Goal: Obtain resource: Download file/media

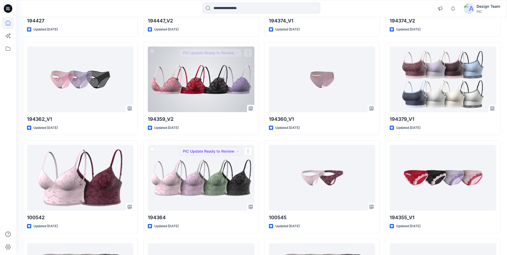
scroll to position [1603, 0]
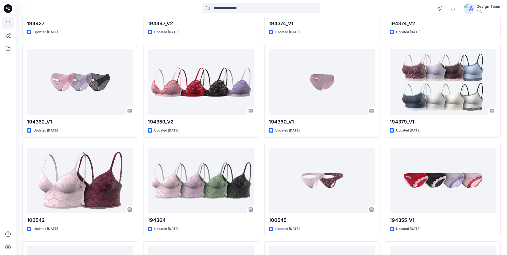
click at [231, 10] on input at bounding box center [261, 8] width 118 height 11
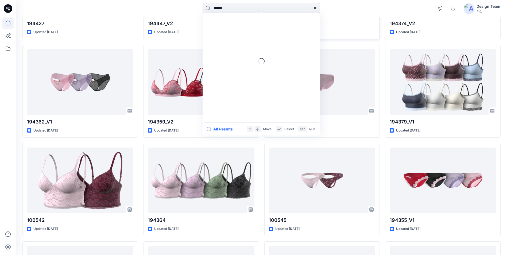
type input "******"
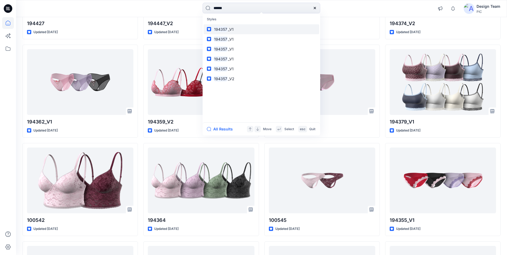
click at [232, 28] on span "_V1" at bounding box center [231, 29] width 6 height 5
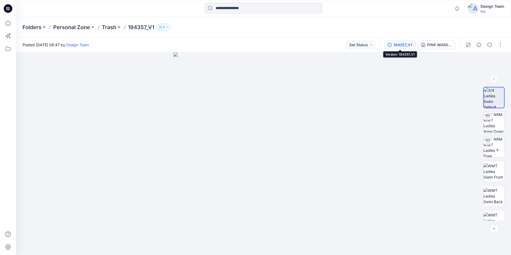
click at [405, 46] on div "194357_V1" at bounding box center [402, 45] width 19 height 6
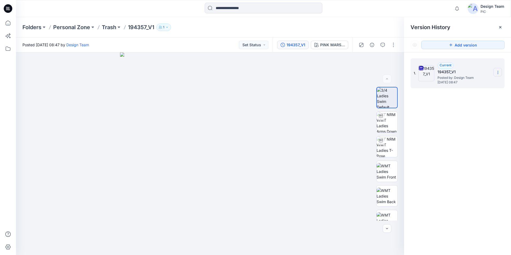
click at [498, 72] on icon at bounding box center [497, 72] width 4 height 4
click at [462, 84] on span "Download Source BW File" at bounding box center [470, 83] width 45 height 6
click at [385, 117] on img at bounding box center [386, 122] width 21 height 21
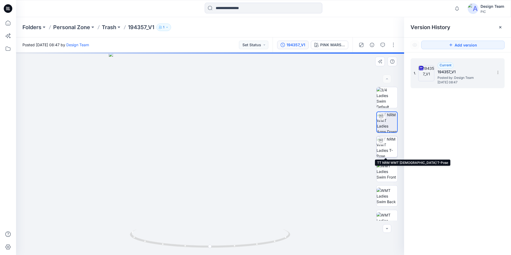
click at [386, 142] on img at bounding box center [386, 146] width 21 height 21
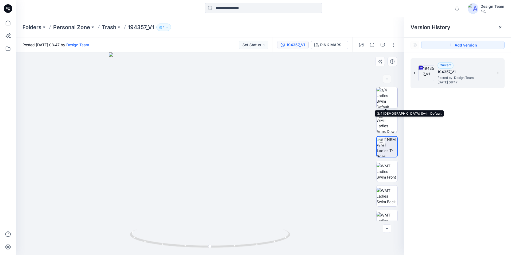
click at [385, 93] on img at bounding box center [386, 97] width 21 height 21
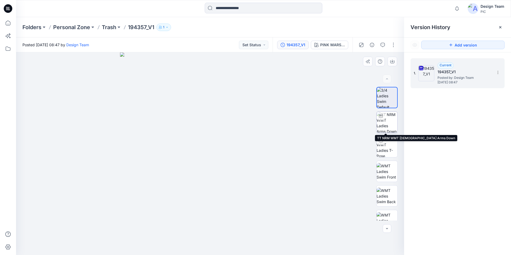
click at [385, 121] on img at bounding box center [386, 122] width 21 height 21
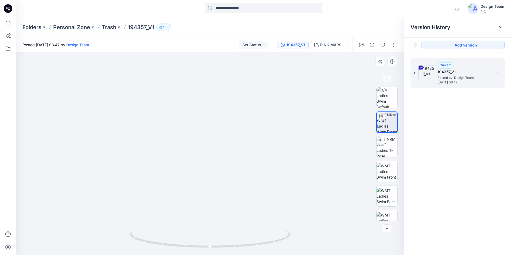
drag, startPoint x: 206, startPoint y: 192, endPoint x: 216, endPoint y: 134, distance: 58.5
drag, startPoint x: 210, startPoint y: 171, endPoint x: 210, endPoint y: 182, distance: 11.0
drag, startPoint x: 210, startPoint y: 248, endPoint x: 164, endPoint y: 227, distance: 50.2
click at [166, 232] on icon at bounding box center [211, 239] width 162 height 20
click at [384, 199] on img at bounding box center [386, 195] width 21 height 17
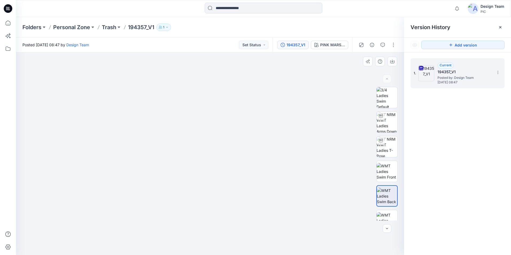
drag, startPoint x: 203, startPoint y: 216, endPoint x: 209, endPoint y: 181, distance: 35.7
click at [387, 146] on img at bounding box center [386, 146] width 21 height 21
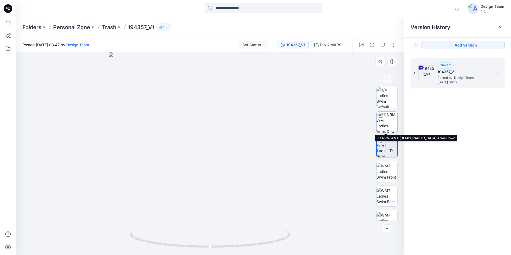
click at [382, 125] on img at bounding box center [386, 122] width 21 height 21
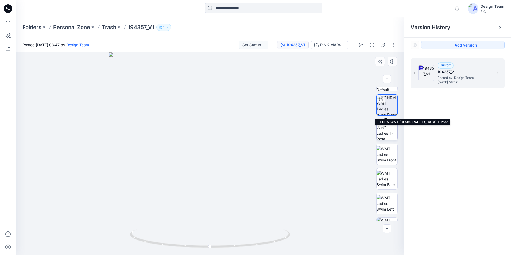
scroll to position [80, 0]
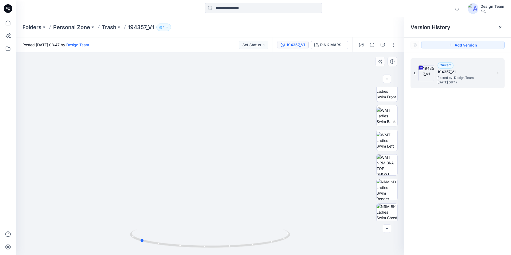
drag, startPoint x: 212, startPoint y: 248, endPoint x: 302, endPoint y: 248, distance: 90.0
click at [302, 248] on div at bounding box center [210, 153] width 388 height 202
drag, startPoint x: 219, startPoint y: 212, endPoint x: 215, endPoint y: 169, distance: 43.2
drag, startPoint x: 144, startPoint y: 242, endPoint x: 142, endPoint y: 245, distance: 4.3
click at [142, 245] on icon at bounding box center [211, 239] width 162 height 20
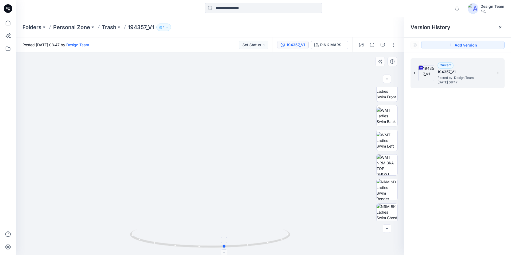
drag, startPoint x: 140, startPoint y: 241, endPoint x: 227, endPoint y: 252, distance: 88.0
click at [227, 249] on icon at bounding box center [211, 239] width 162 height 20
drag, startPoint x: 259, startPoint y: 128, endPoint x: 267, endPoint y: 103, distance: 26.4
click at [388, 195] on img at bounding box center [386, 189] width 21 height 21
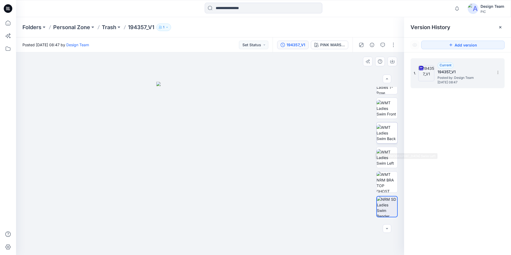
scroll to position [53, 0]
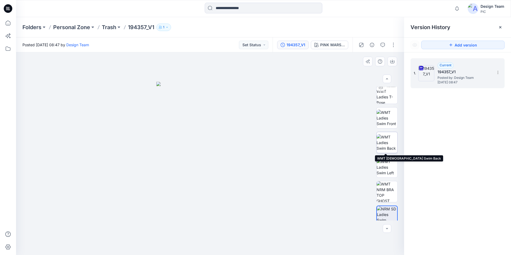
click at [381, 142] on img at bounding box center [386, 142] width 21 height 17
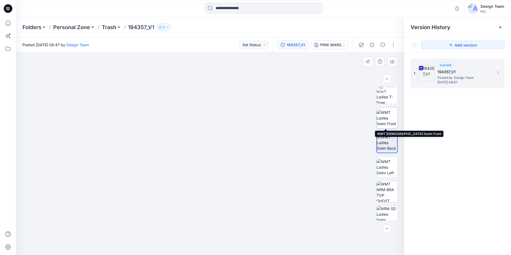
click at [385, 118] on img at bounding box center [386, 118] width 21 height 17
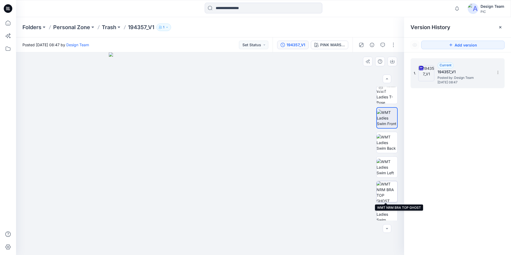
click at [377, 190] on img at bounding box center [386, 191] width 21 height 21
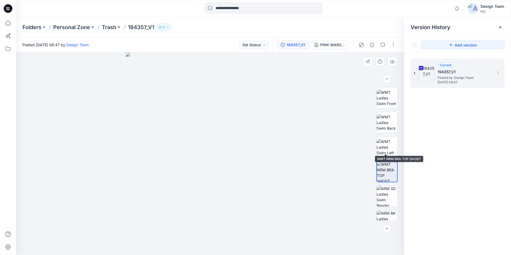
scroll to position [109, 0]
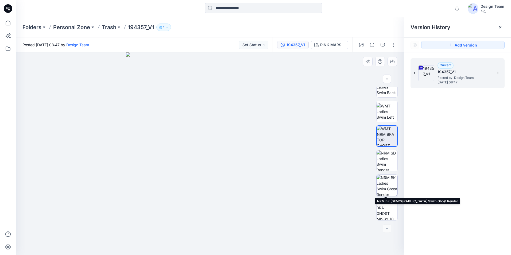
click at [387, 189] on img at bounding box center [386, 185] width 21 height 21
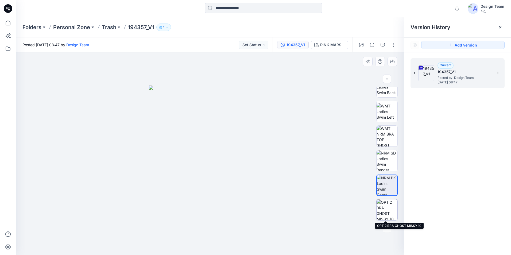
click at [388, 205] on img at bounding box center [386, 209] width 21 height 21
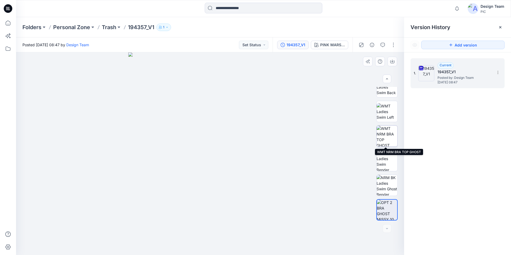
click at [389, 145] on img at bounding box center [386, 136] width 21 height 21
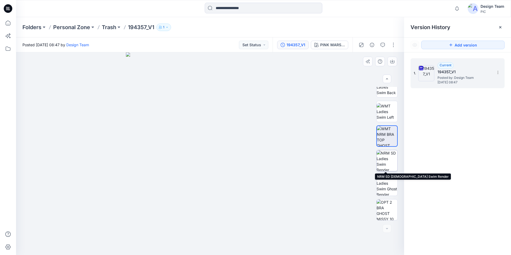
click at [387, 163] on img at bounding box center [386, 160] width 21 height 21
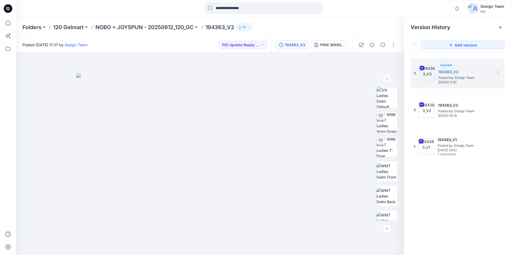
click at [219, 14] on div at bounding box center [264, 9] width 118 height 12
click at [220, 13] on input at bounding box center [264, 8] width 118 height 11
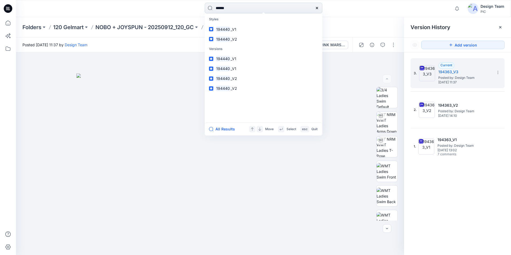
type input "******"
click at [226, 30] on mark "194440" at bounding box center [222, 29] width 15 height 6
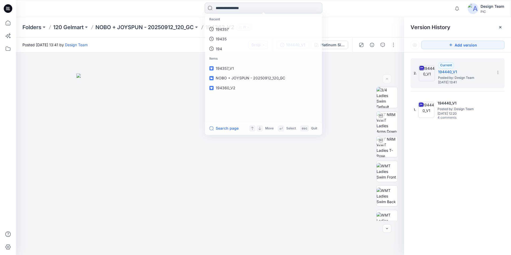
click at [219, 4] on input at bounding box center [264, 8] width 118 height 11
type input "******"
click at [232, 28] on span "_V1" at bounding box center [233, 29] width 6 height 5
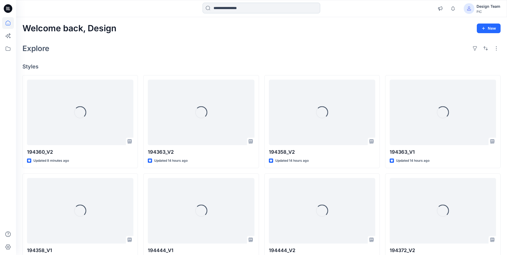
click at [226, 9] on input at bounding box center [261, 8] width 118 height 11
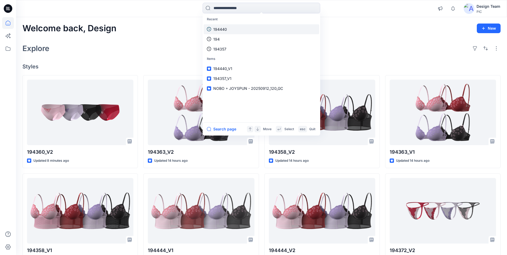
click at [228, 29] on link "194440" at bounding box center [261, 29] width 115 height 10
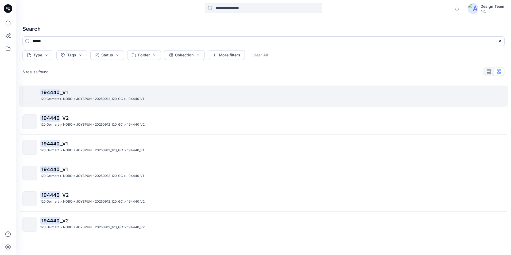
click at [56, 91] on mark "194440" at bounding box center [50, 91] width 20 height 7
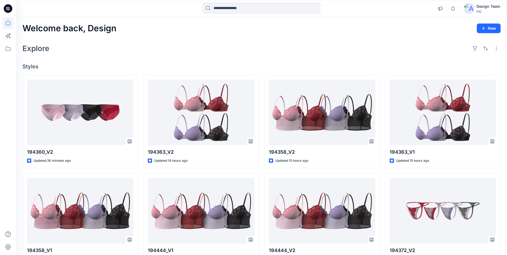
click at [181, 50] on div "Explore" at bounding box center [261, 48] width 478 height 13
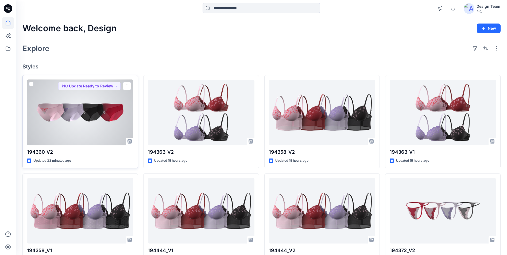
click at [96, 124] on div at bounding box center [80, 112] width 106 height 65
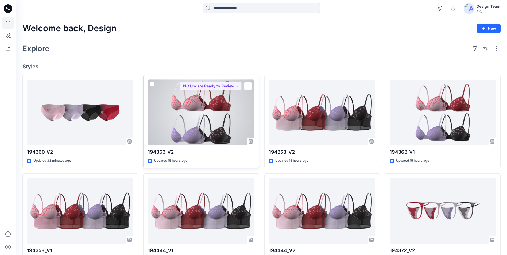
click at [234, 128] on div at bounding box center [201, 112] width 106 height 65
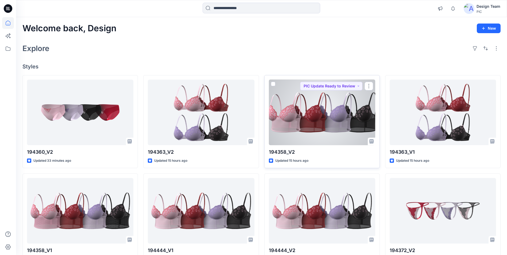
click at [317, 113] on div at bounding box center [322, 112] width 106 height 65
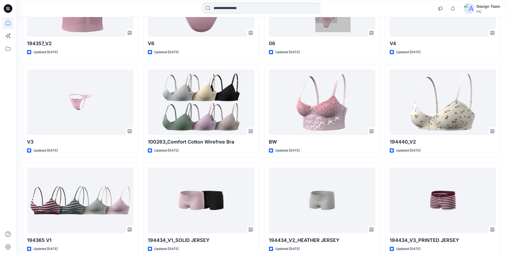
scroll to position [2072, 0]
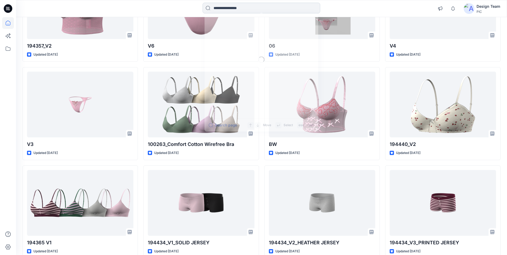
click at [235, 12] on input at bounding box center [261, 8] width 118 height 11
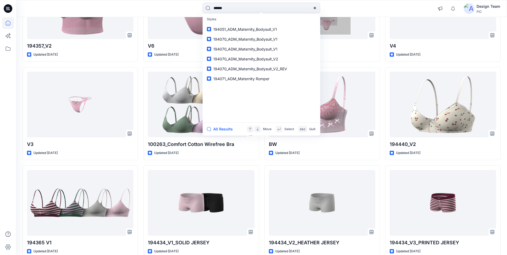
type input "******"
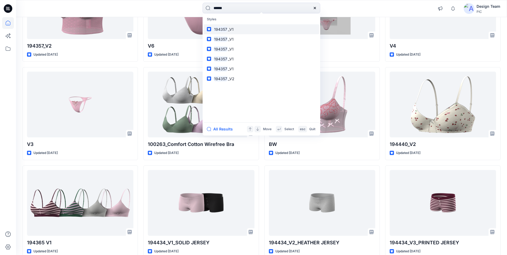
click at [243, 31] on link "194357 _V1" at bounding box center [261, 29] width 115 height 10
